Goal: Transaction & Acquisition: Purchase product/service

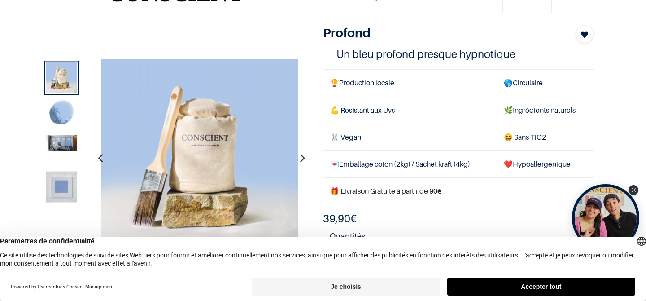
scroll to position [32, 0]
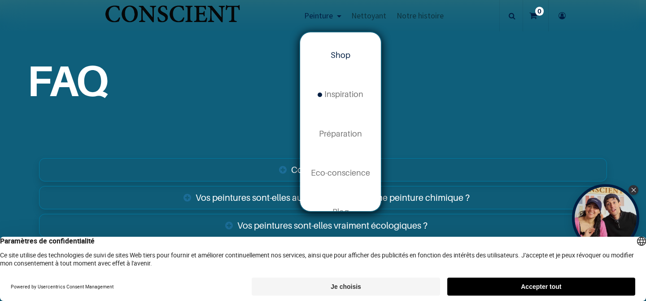
click at [342, 59] on span "Shop" at bounding box center [341, 54] width 20 height 9
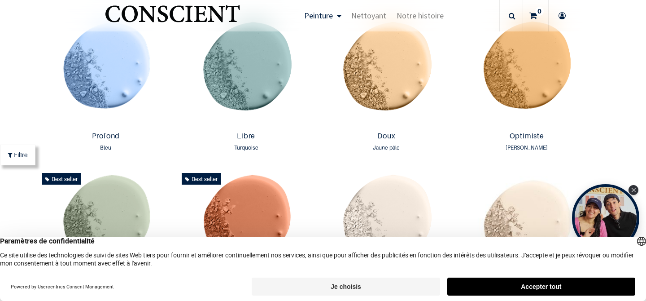
scroll to position [628, 0]
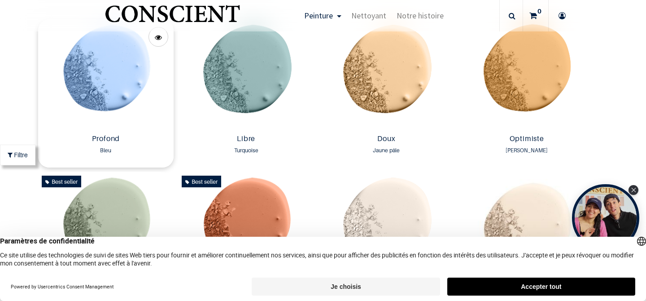
click at [120, 93] on img at bounding box center [106, 74] width 136 height 111
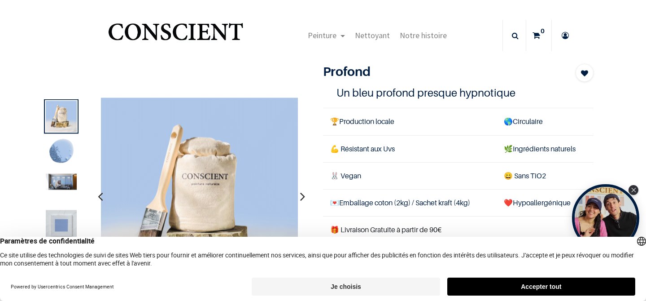
click at [540, 288] on button "Accepter tout" at bounding box center [541, 286] width 188 height 18
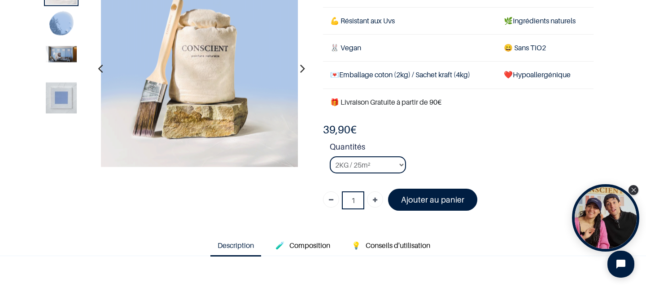
scroll to position [94, 0]
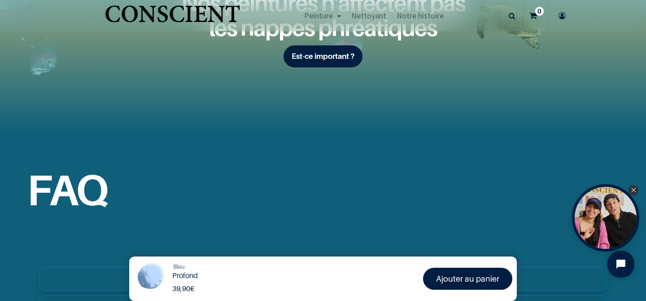
scroll to position [1197, 0]
